Goal: Entertainment & Leisure: Consume media (video, audio)

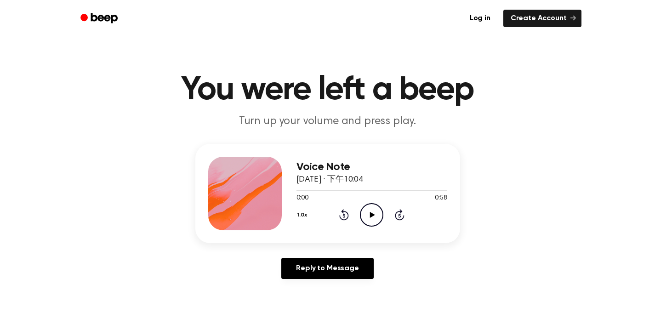
click at [373, 214] on icon at bounding box center [372, 215] width 5 height 6
click at [371, 216] on icon at bounding box center [372, 215] width 5 height 6
click at [368, 211] on icon "Play Audio" at bounding box center [371, 214] width 23 height 23
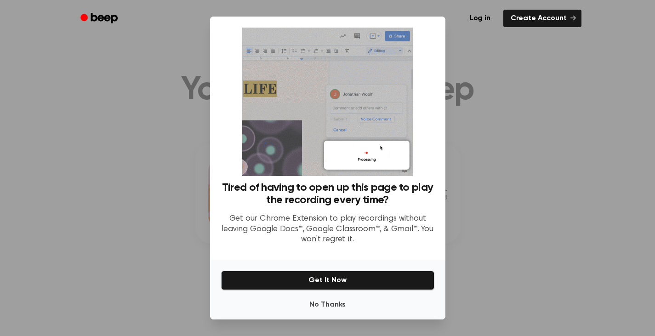
click at [508, 152] on div at bounding box center [327, 168] width 655 height 336
click at [319, 305] on button "No Thanks" at bounding box center [327, 304] width 213 height 18
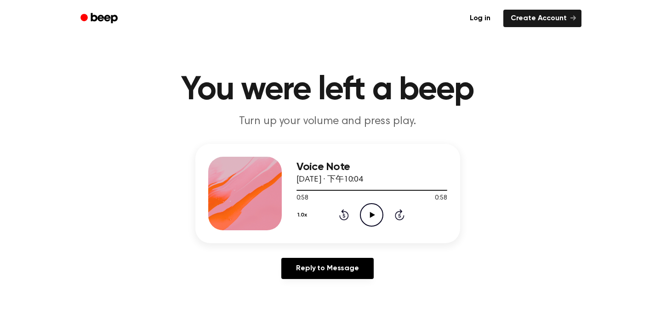
click at [371, 212] on icon at bounding box center [372, 215] width 5 height 6
click at [373, 212] on icon "Play Audio" at bounding box center [371, 214] width 23 height 23
click at [372, 210] on icon "Play Audio" at bounding box center [371, 214] width 23 height 23
click at [372, 211] on icon "Play Audio" at bounding box center [371, 214] width 23 height 23
click at [371, 212] on icon at bounding box center [371, 215] width 4 height 6
